Goal: Information Seeking & Learning: Learn about a topic

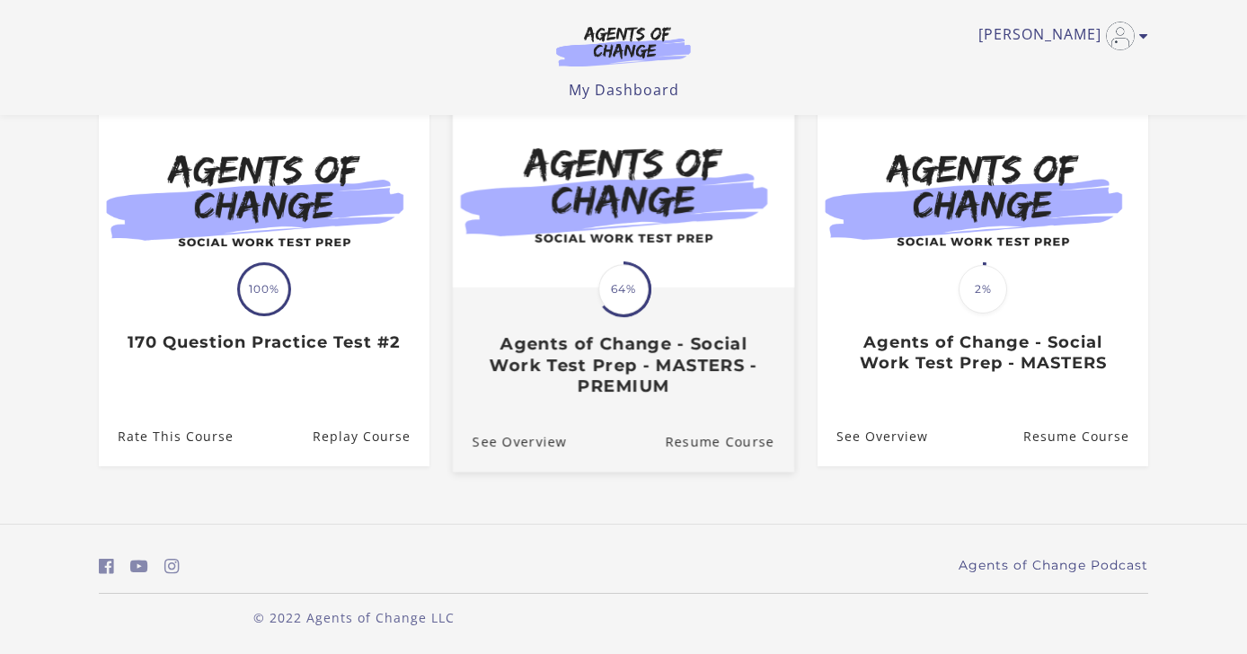
click at [674, 347] on h3 "Agents of Change - Social Work Test Prep - MASTERS - PREMIUM" at bounding box center [623, 365] width 302 height 63
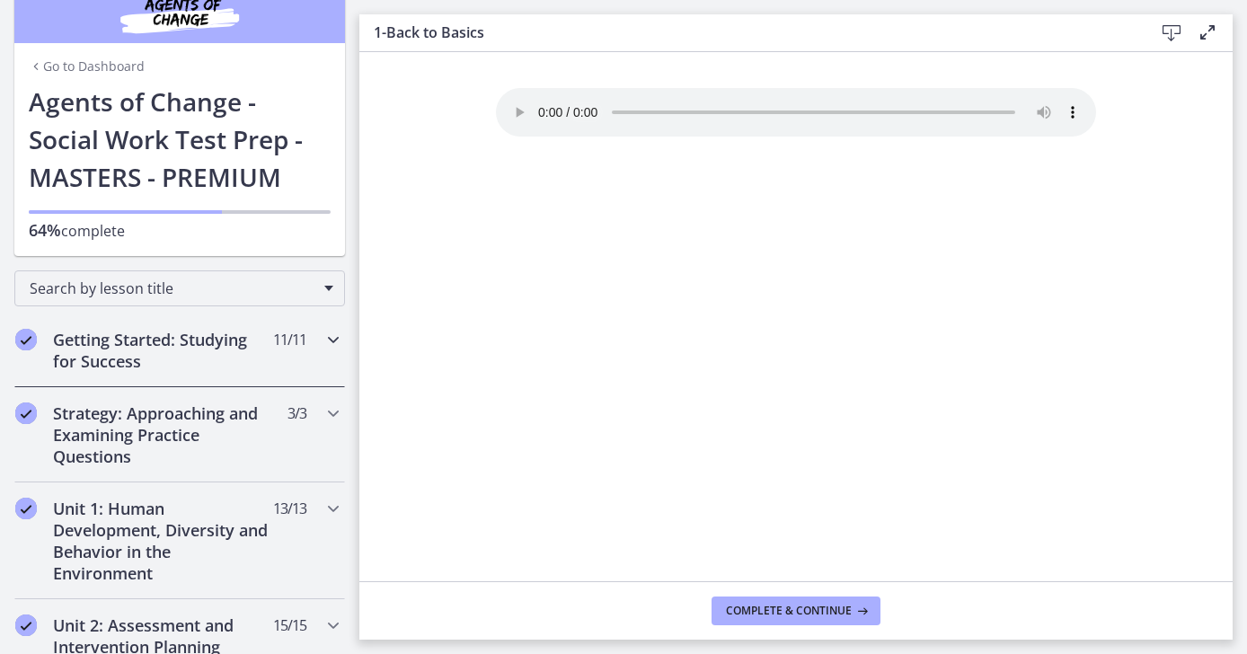
scroll to position [32, 0]
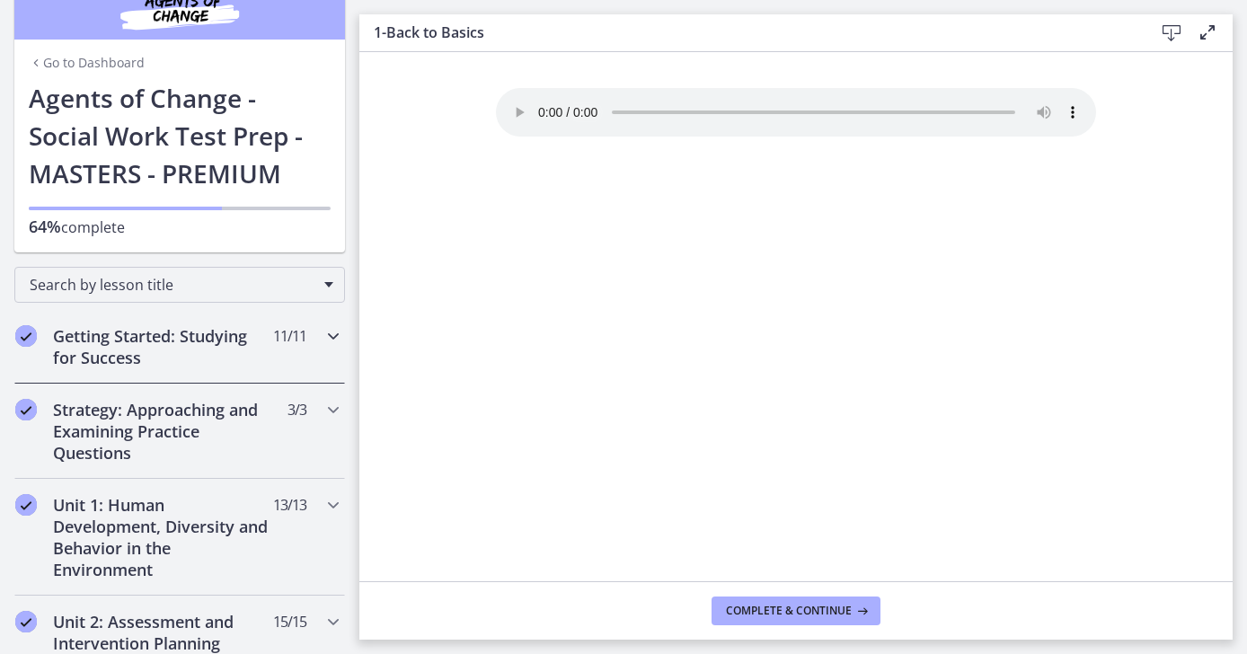
click at [328, 338] on icon "Chapters" at bounding box center [333, 336] width 22 height 22
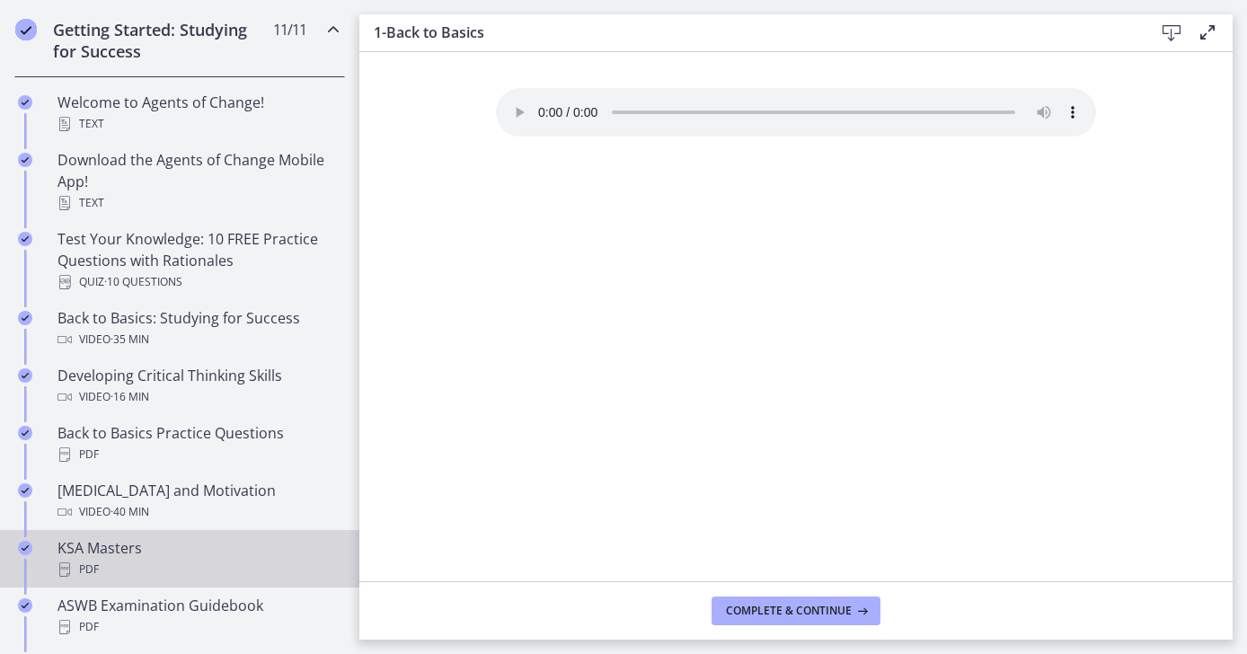
scroll to position [256, 0]
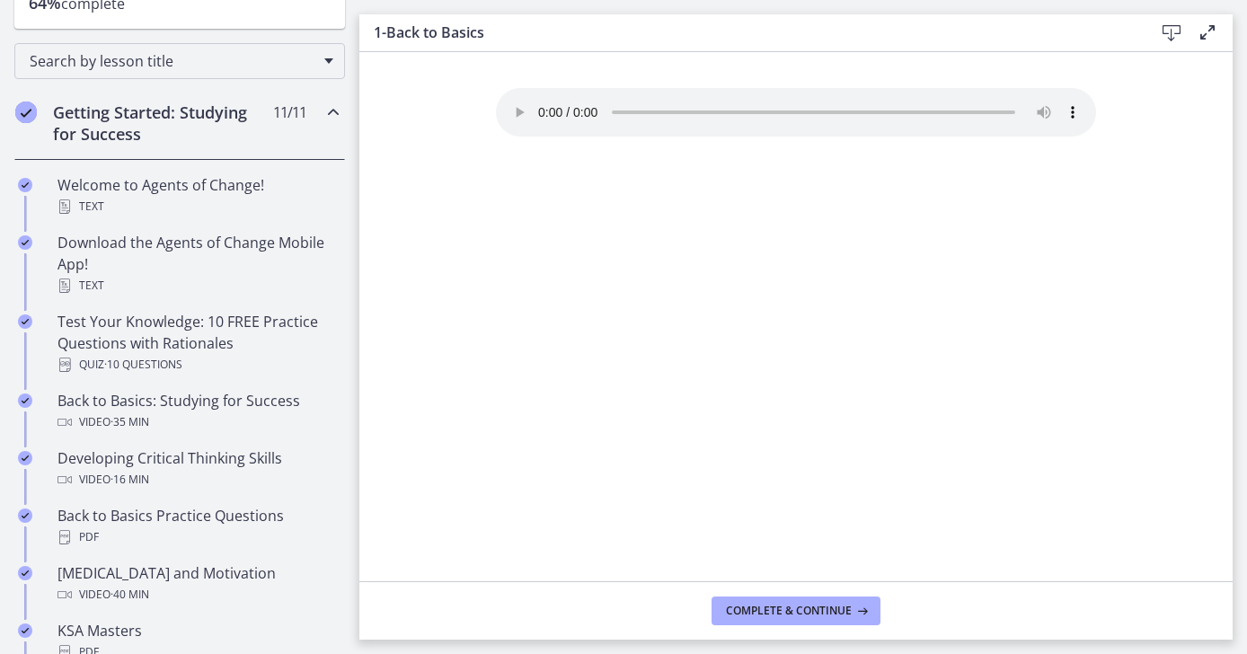
click at [324, 119] on icon "Chapters" at bounding box center [333, 113] width 22 height 22
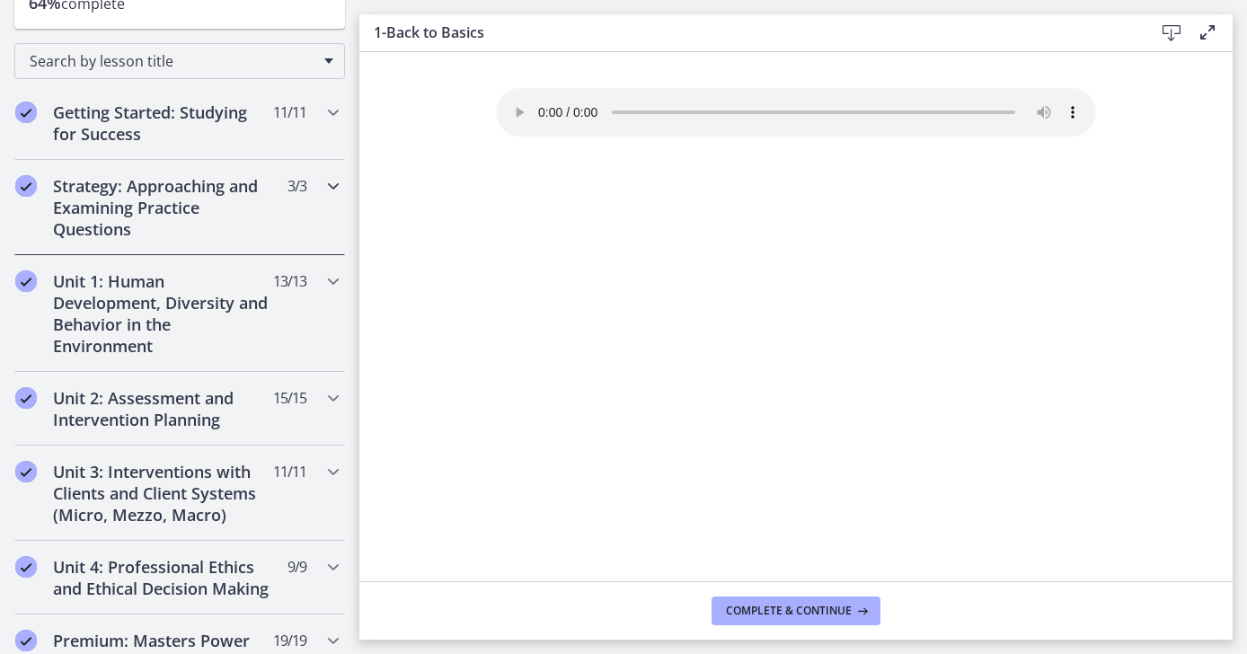
click at [328, 189] on icon "Chapters" at bounding box center [333, 186] width 22 height 22
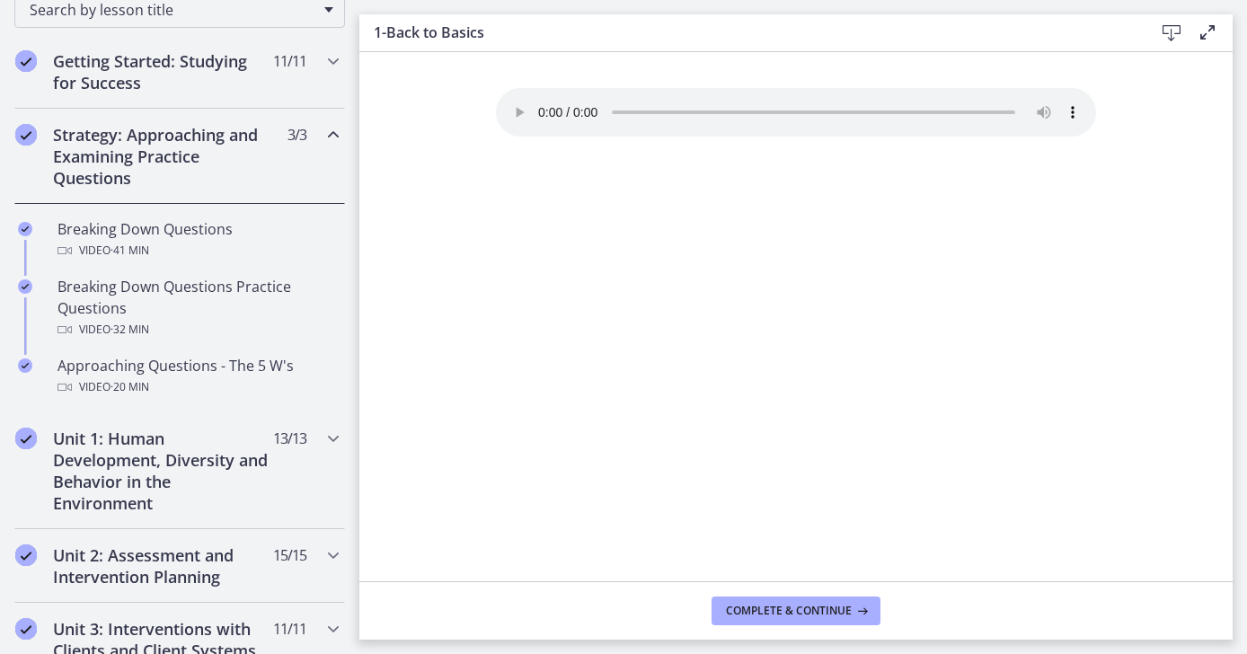
scroll to position [322, 0]
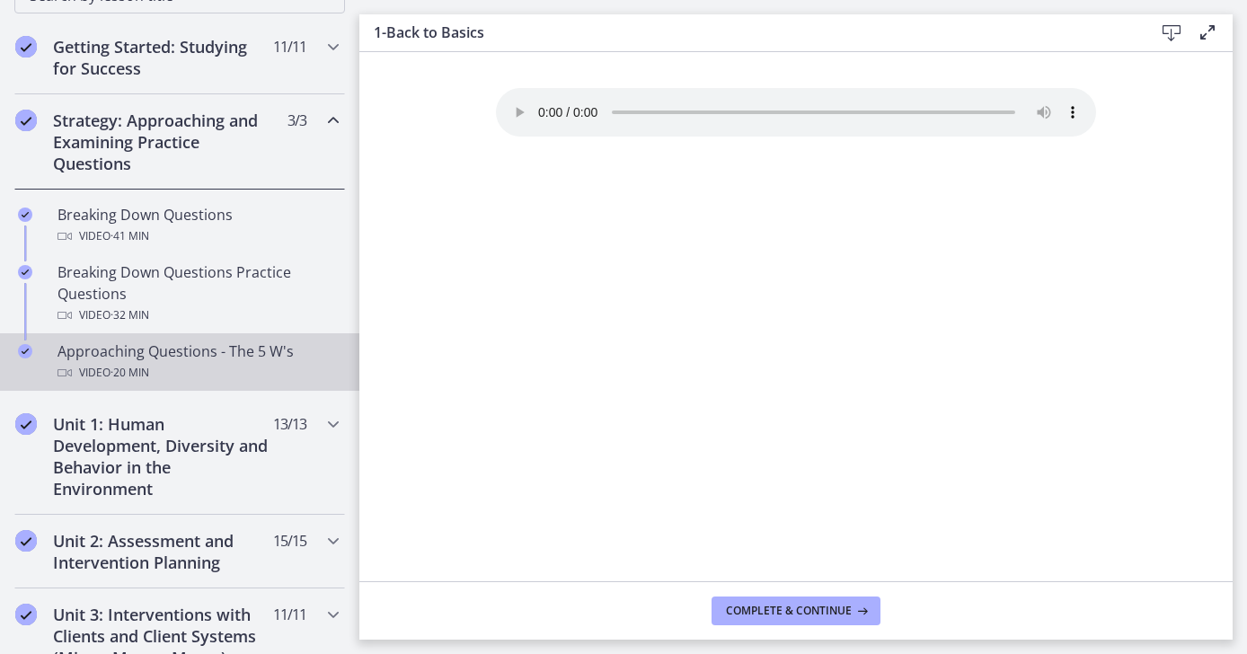
click at [279, 338] on link "Approaching Questions - The 5 W's Video · 20 min" at bounding box center [179, 361] width 359 height 57
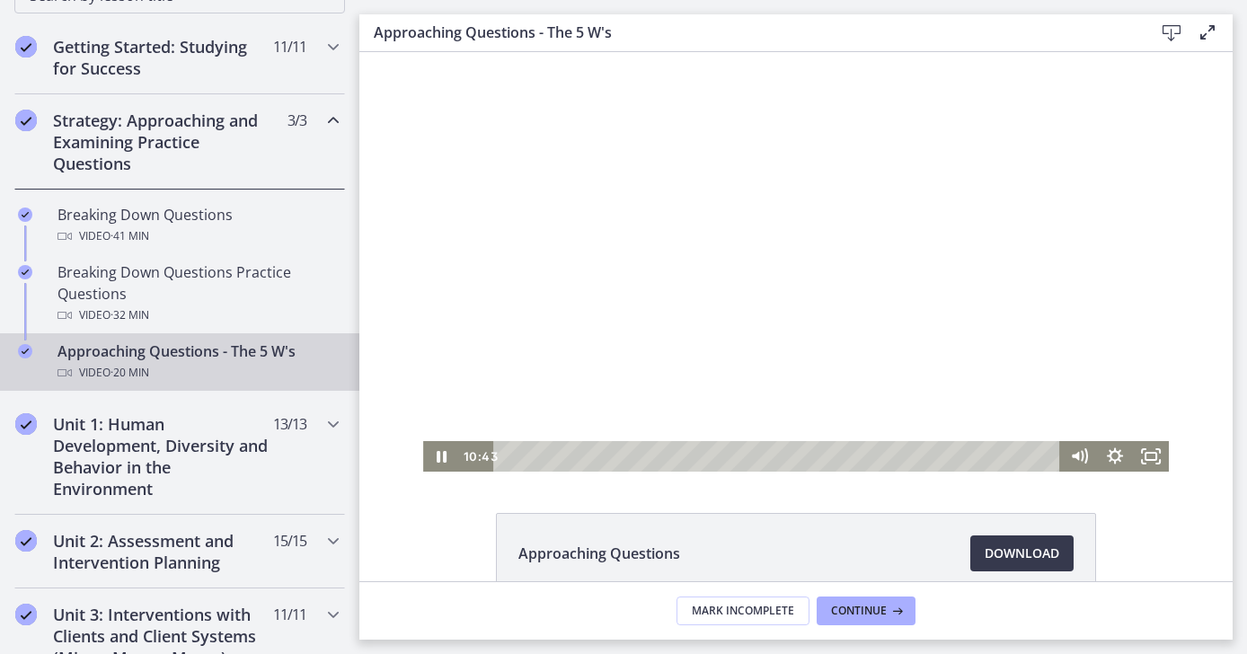
click at [508, 455] on div "Playbar" at bounding box center [779, 456] width 545 height 31
click at [439, 454] on icon "Pause" at bounding box center [442, 457] width 10 height 12
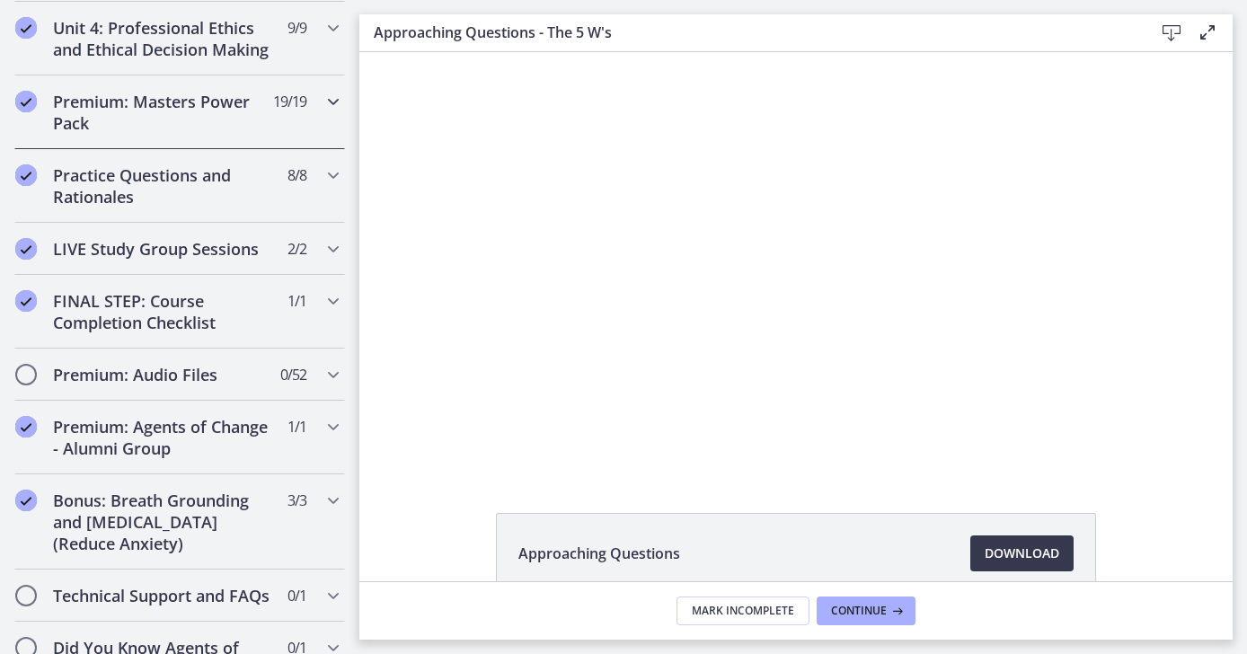
scroll to position [1002, 0]
click at [325, 237] on div "LIVE Study Group Sessions 2 / 2 Completed" at bounding box center [179, 250] width 331 height 52
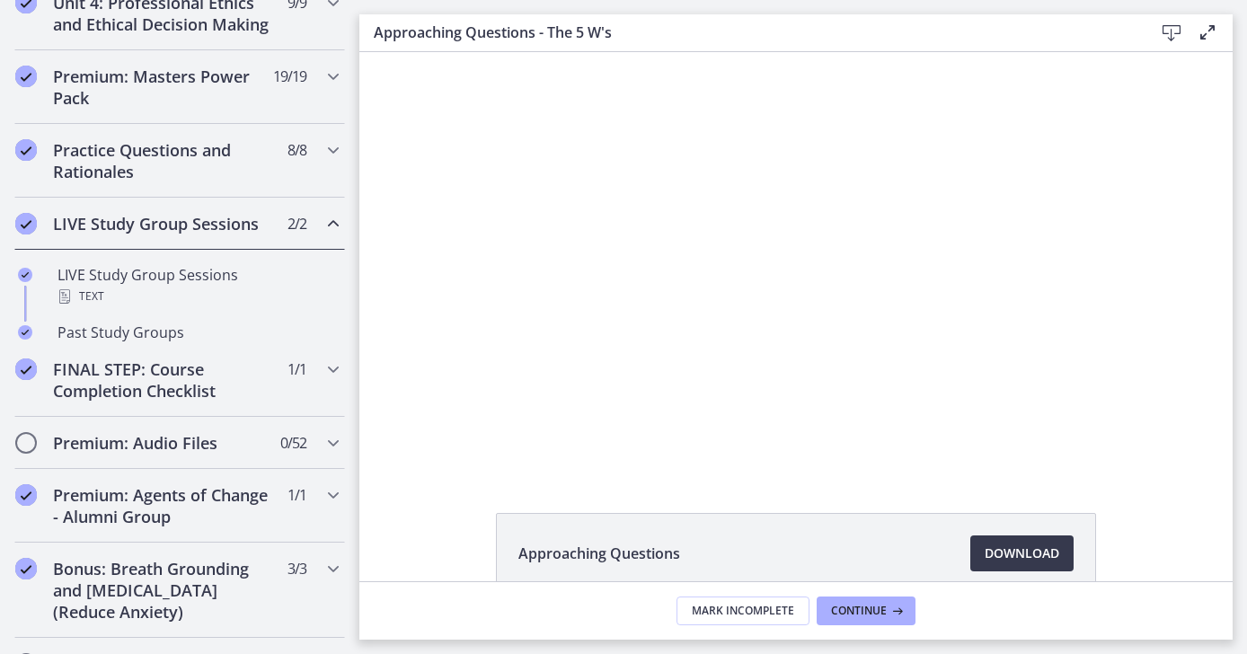
scroll to position [794, 0]
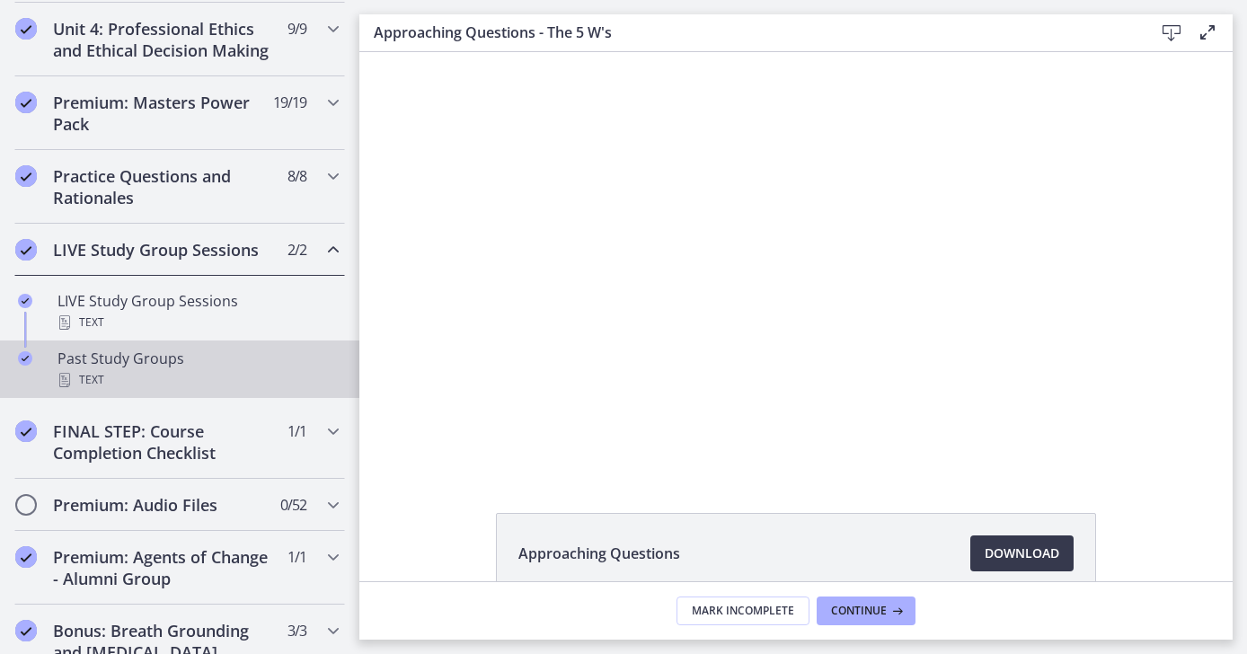
click at [190, 356] on div "Past Study Groups Text" at bounding box center [197, 369] width 280 height 43
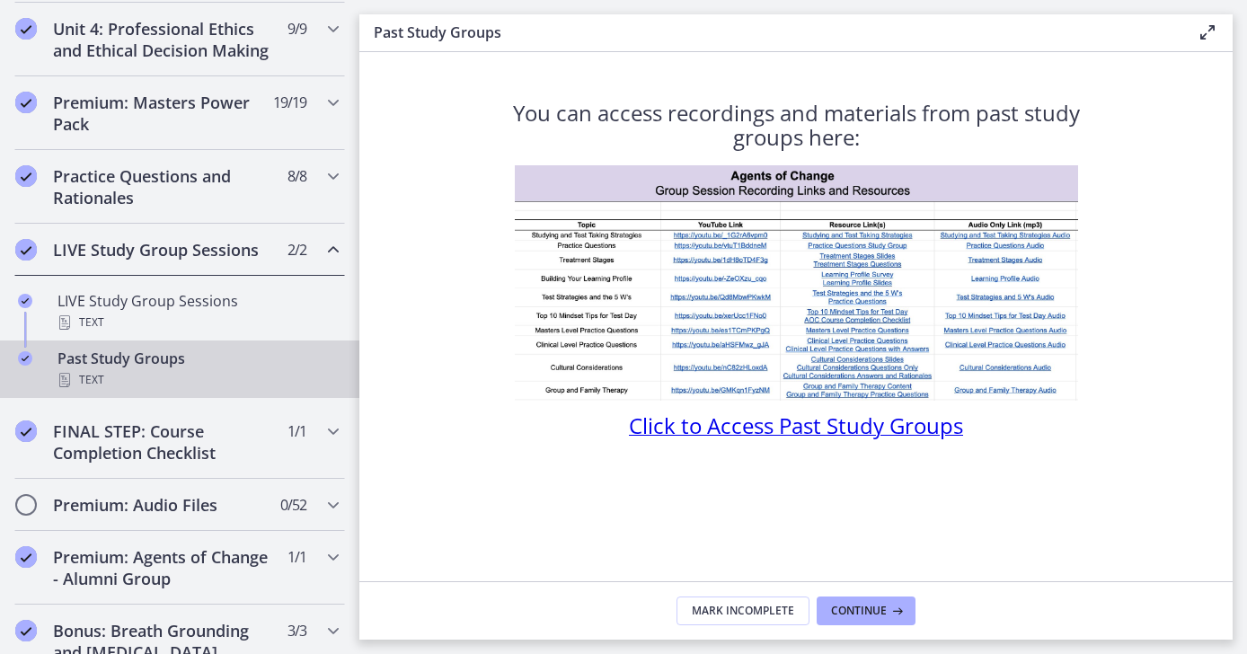
click at [750, 428] on span "Click to Access Past Study Groups" at bounding box center [796, 425] width 334 height 30
click at [331, 250] on icon "Chapters" at bounding box center [333, 250] width 22 height 22
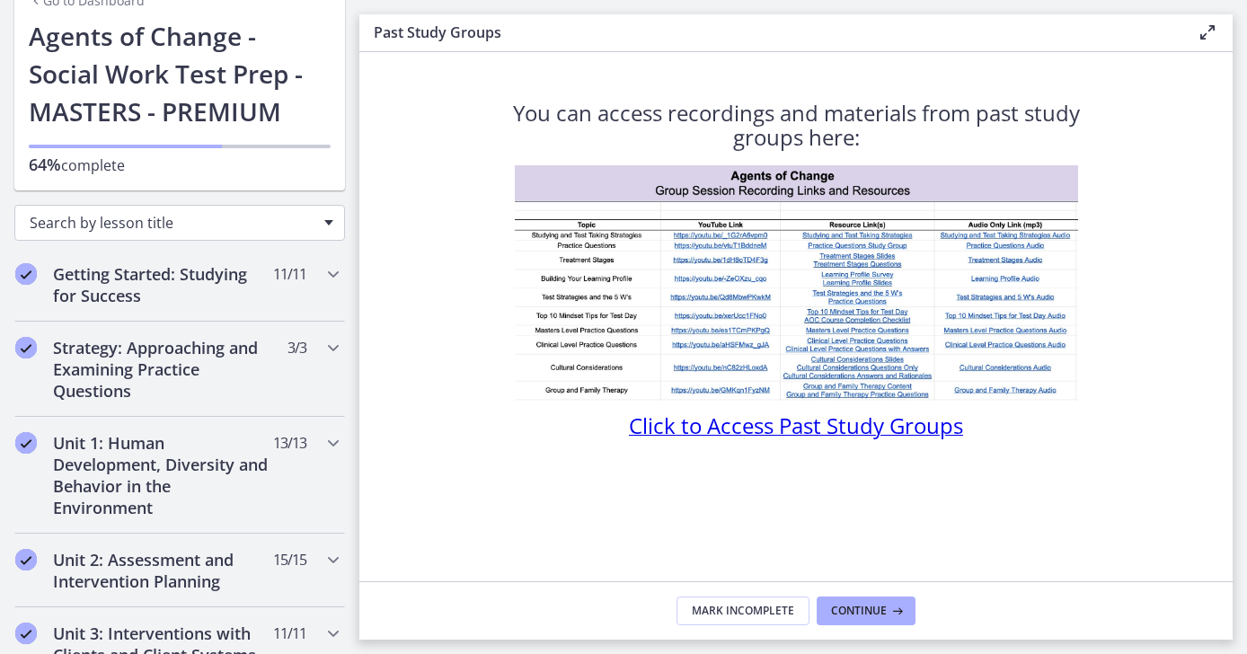
scroll to position [93, 0]
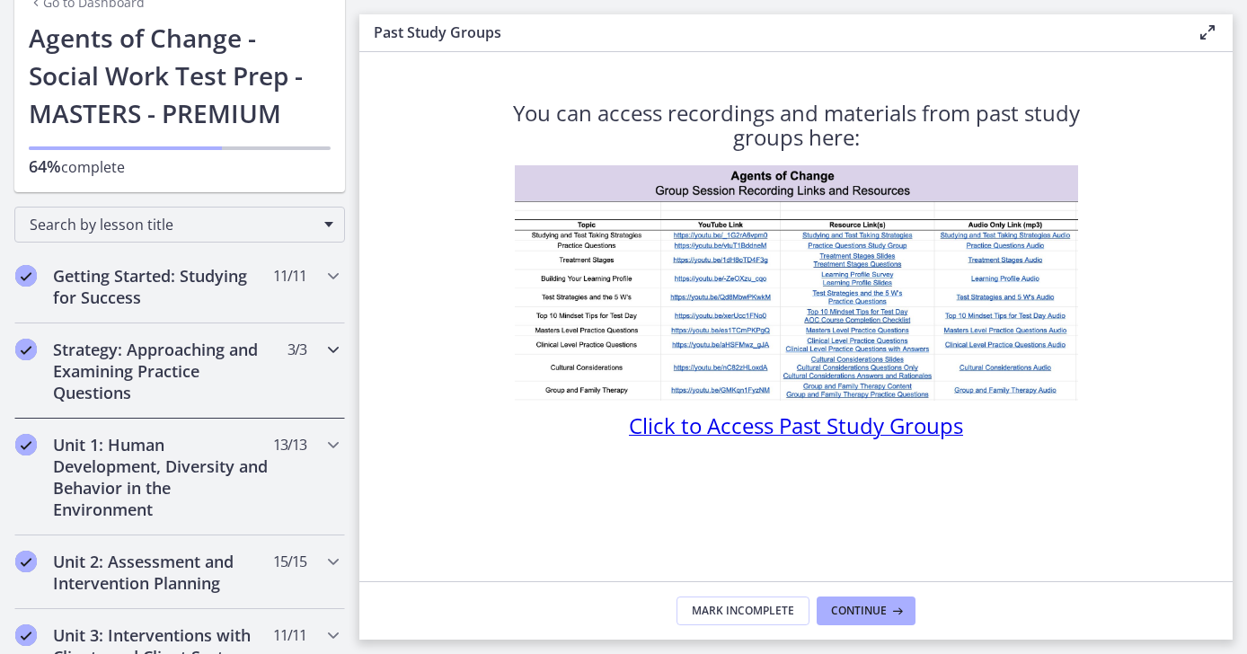
click at [336, 349] on icon "Chapters" at bounding box center [333, 350] width 22 height 22
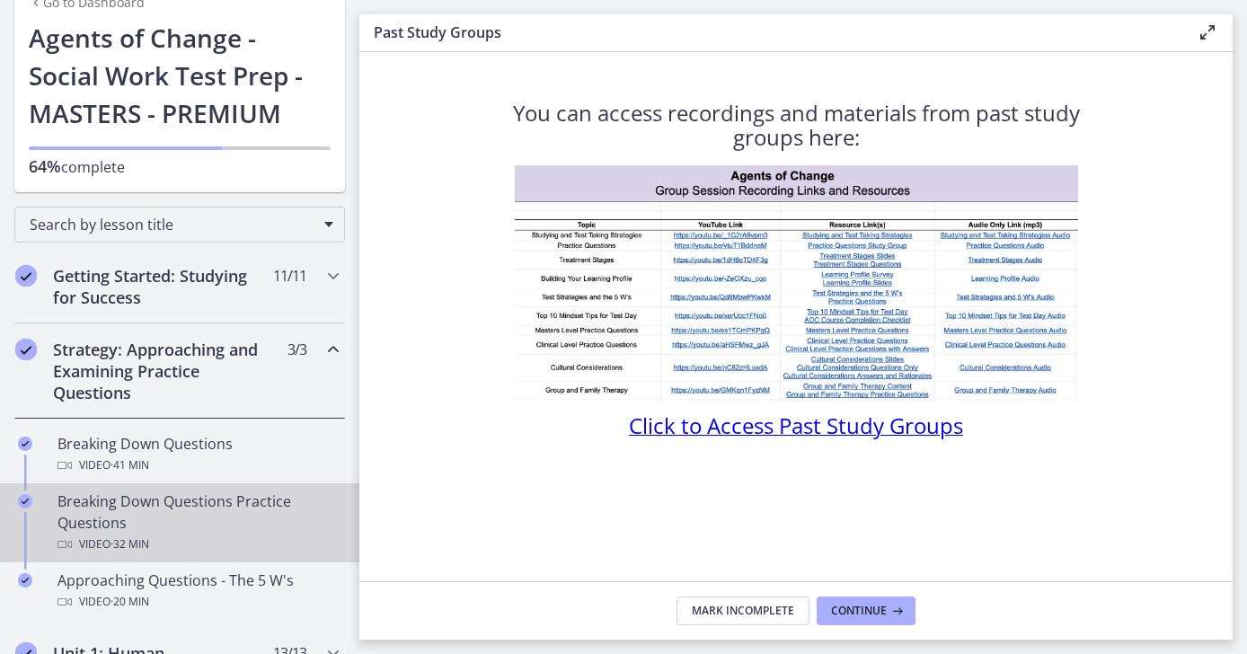
scroll to position [169, 0]
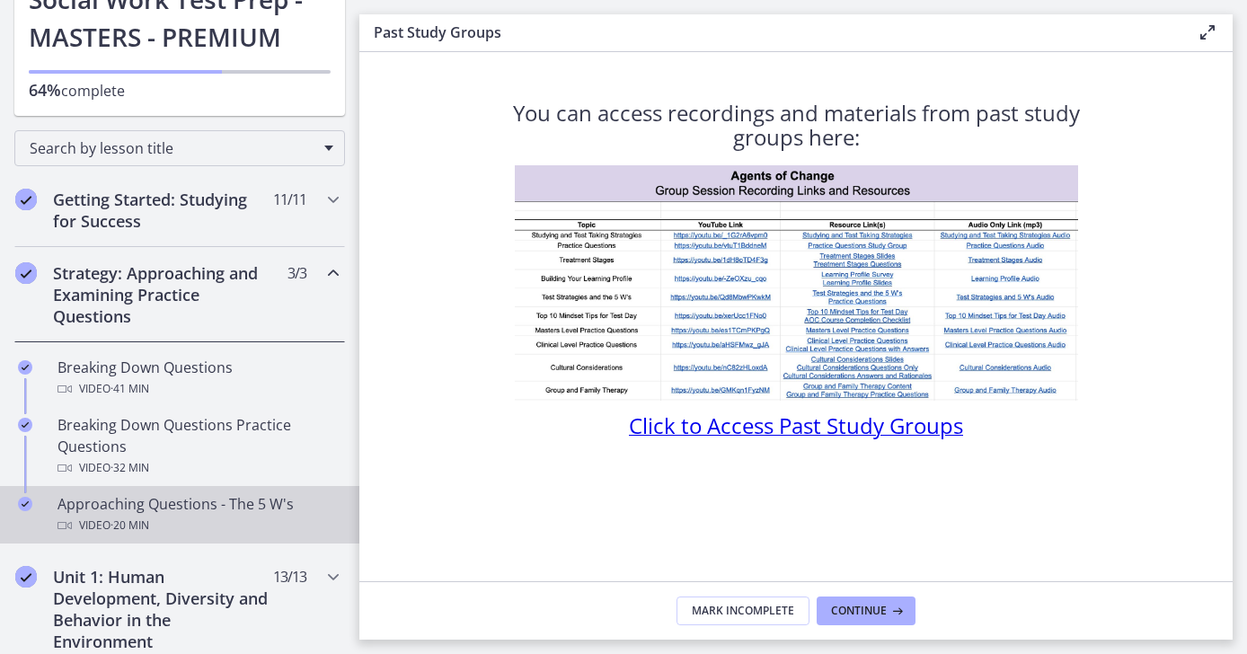
click at [282, 499] on div "Approaching Questions - The 5 W's Video · 20 min" at bounding box center [197, 514] width 280 height 43
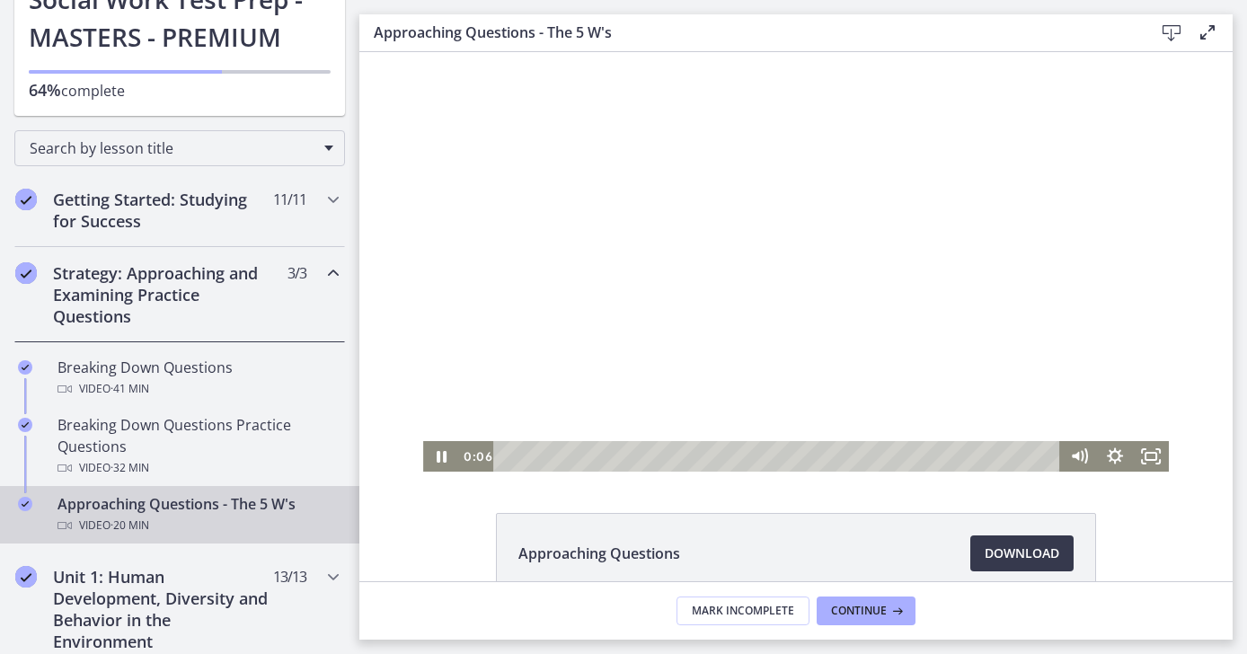
click at [658, 275] on div at bounding box center [796, 261] width 746 height 419
click at [1127, 455] on icon "Show settings menu" at bounding box center [1115, 456] width 36 height 31
click at [1134, 396] on span "1.75x" at bounding box center [1137, 395] width 45 height 31
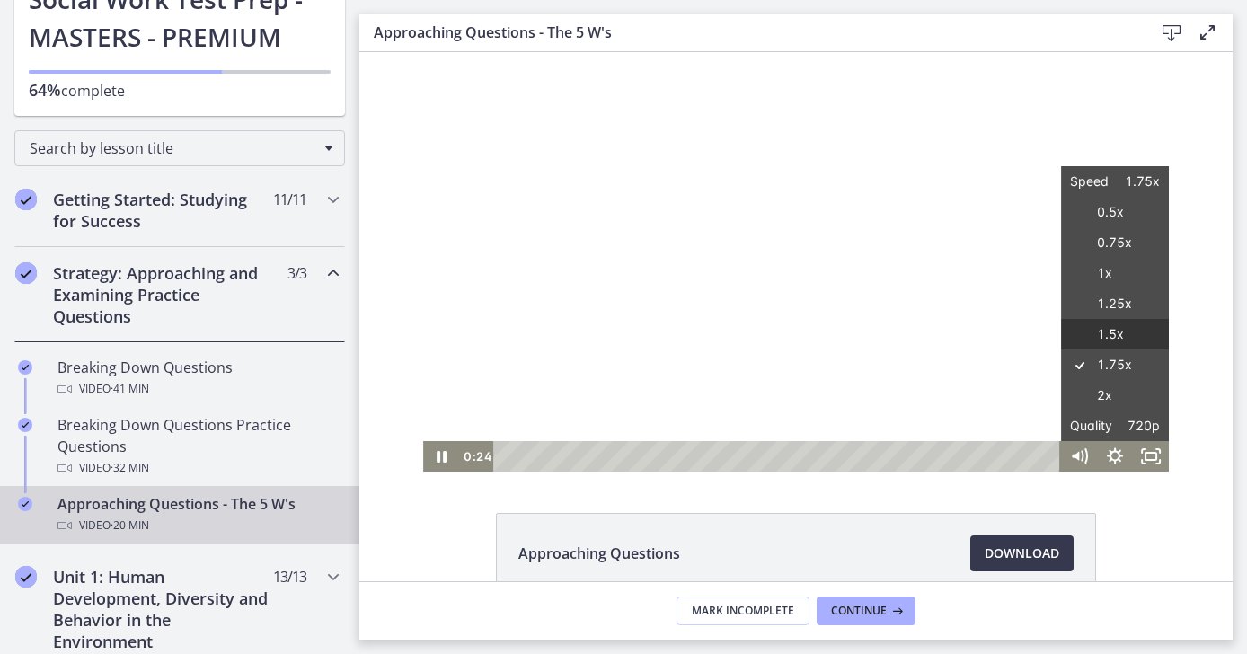
click at [1139, 334] on label "1.5x" at bounding box center [1115, 334] width 108 height 31
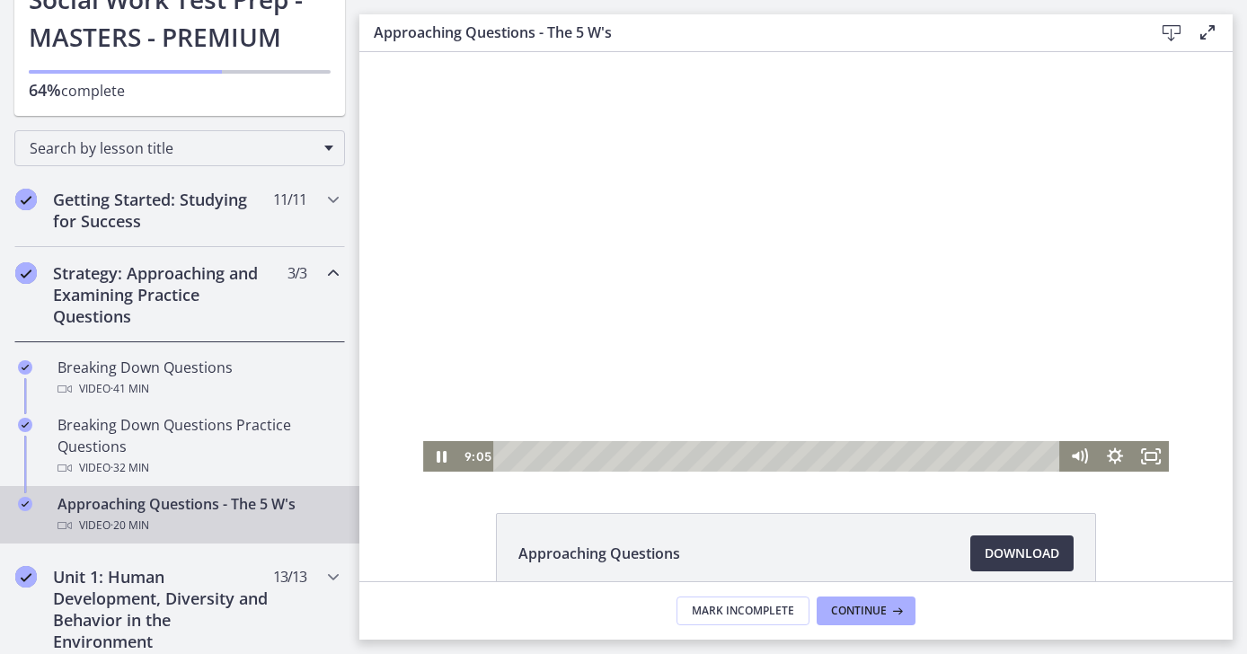
click at [1100, 234] on div at bounding box center [796, 261] width 746 height 419
click at [1101, 234] on div at bounding box center [796, 261] width 746 height 419
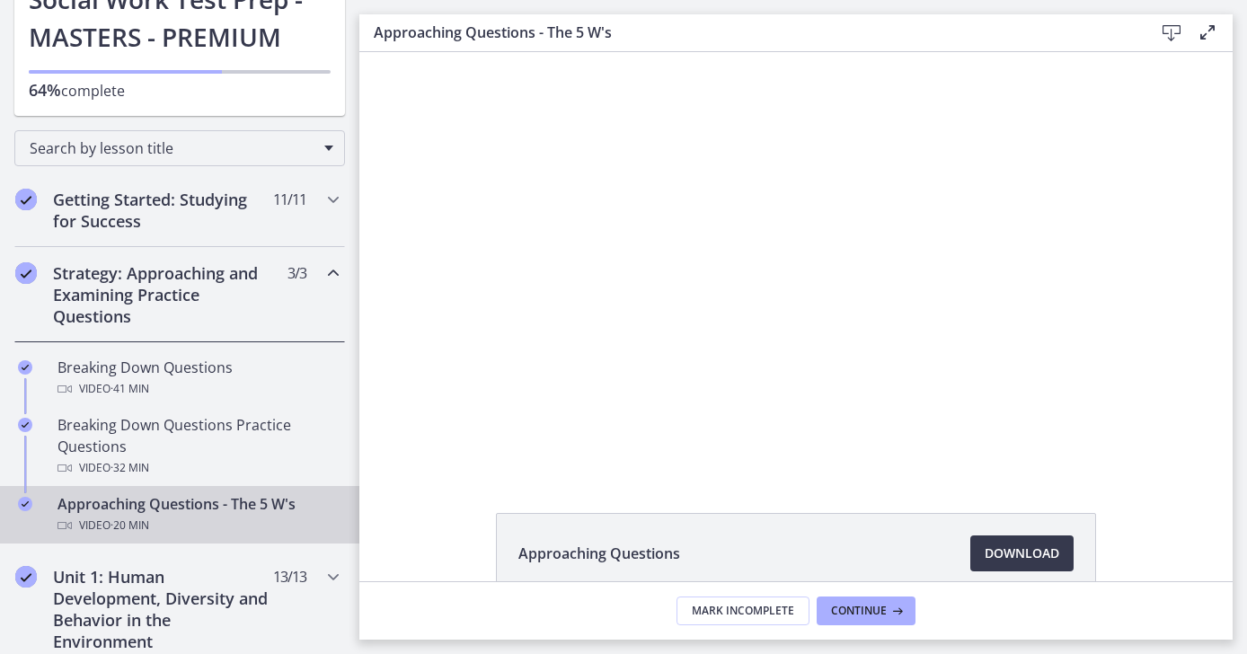
click at [337, 280] on icon "Chapters" at bounding box center [333, 273] width 22 height 22
